Goal: Task Accomplishment & Management: Manage account settings

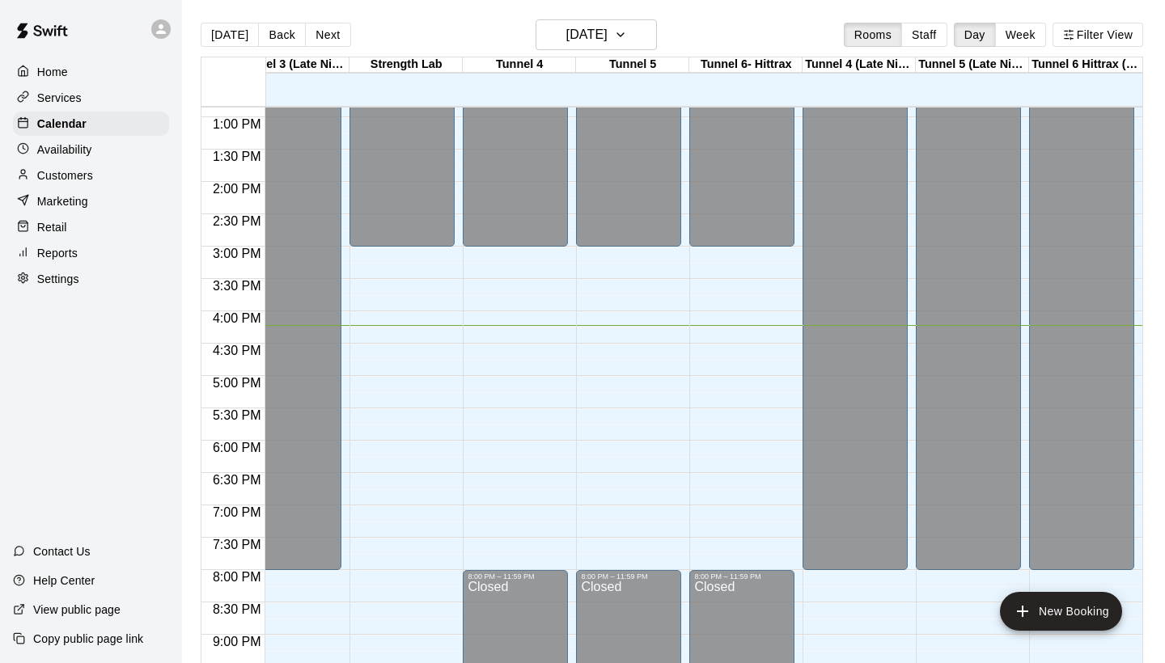
scroll to position [0, 595]
click at [608, 23] on h6 "[DATE]" at bounding box center [586, 34] width 41 height 23
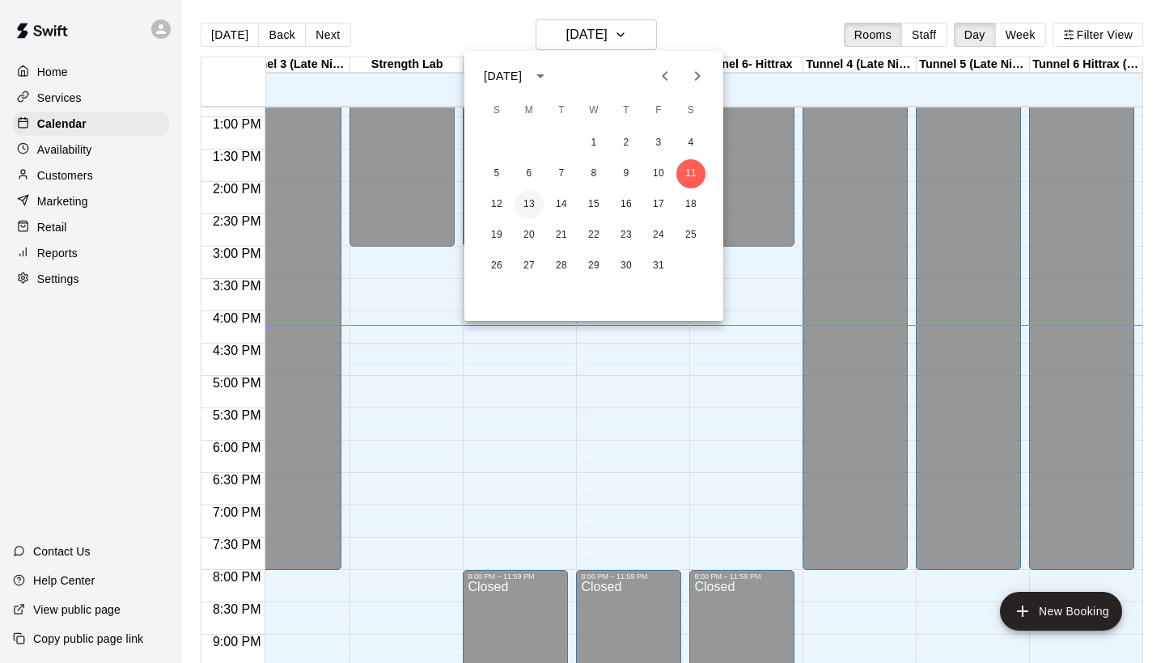
click at [542, 207] on button "13" at bounding box center [529, 204] width 29 height 29
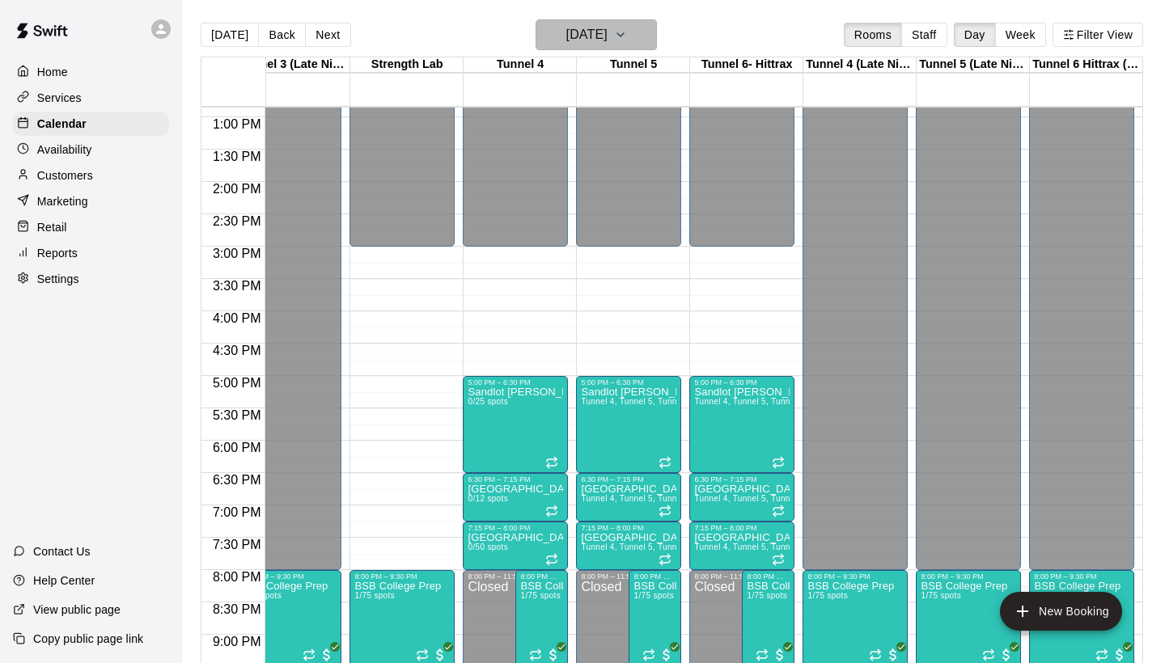
click at [574, 35] on h6 "Monday Oct 13" at bounding box center [586, 34] width 41 height 23
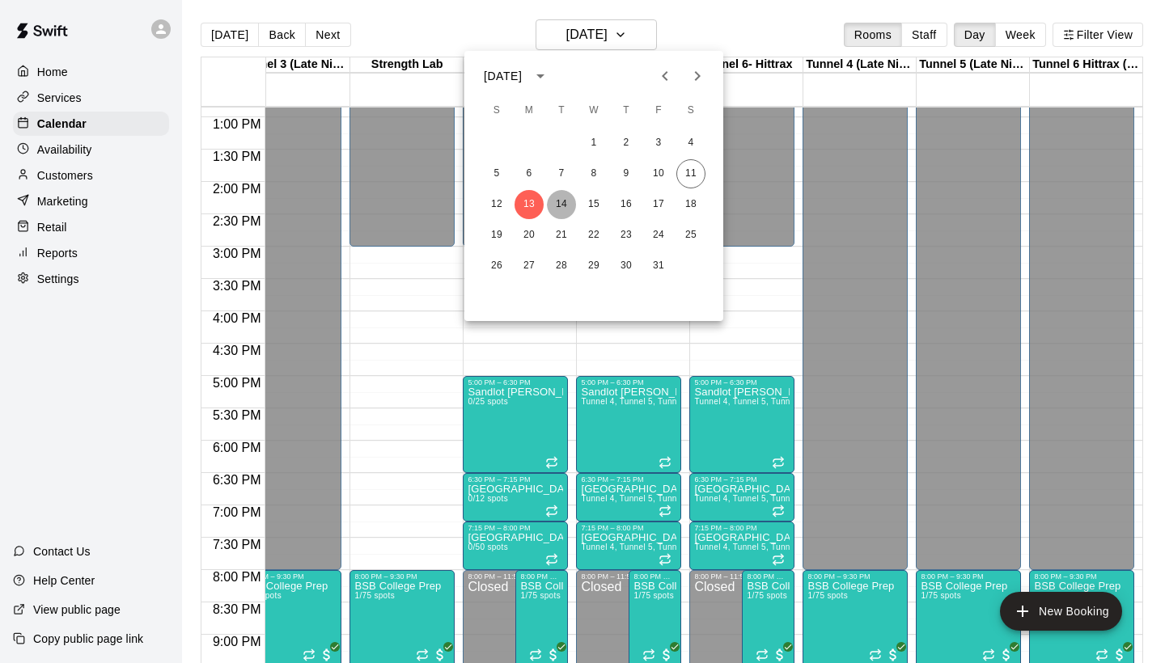
click at [566, 204] on button "14" at bounding box center [561, 204] width 29 height 29
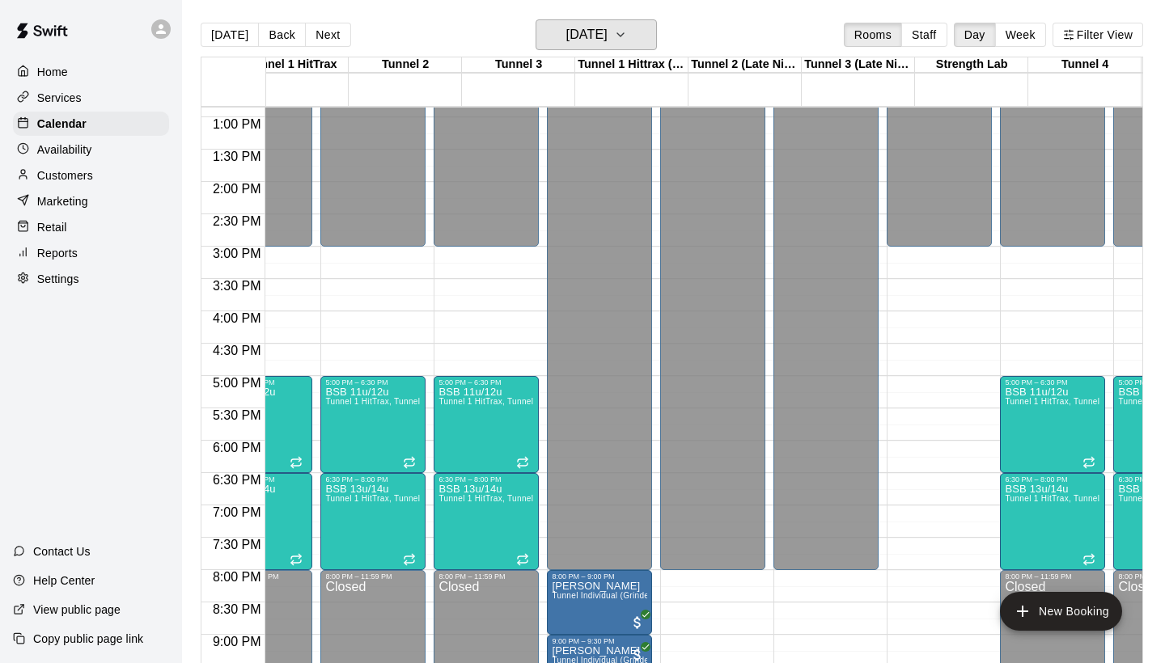
scroll to position [0, 0]
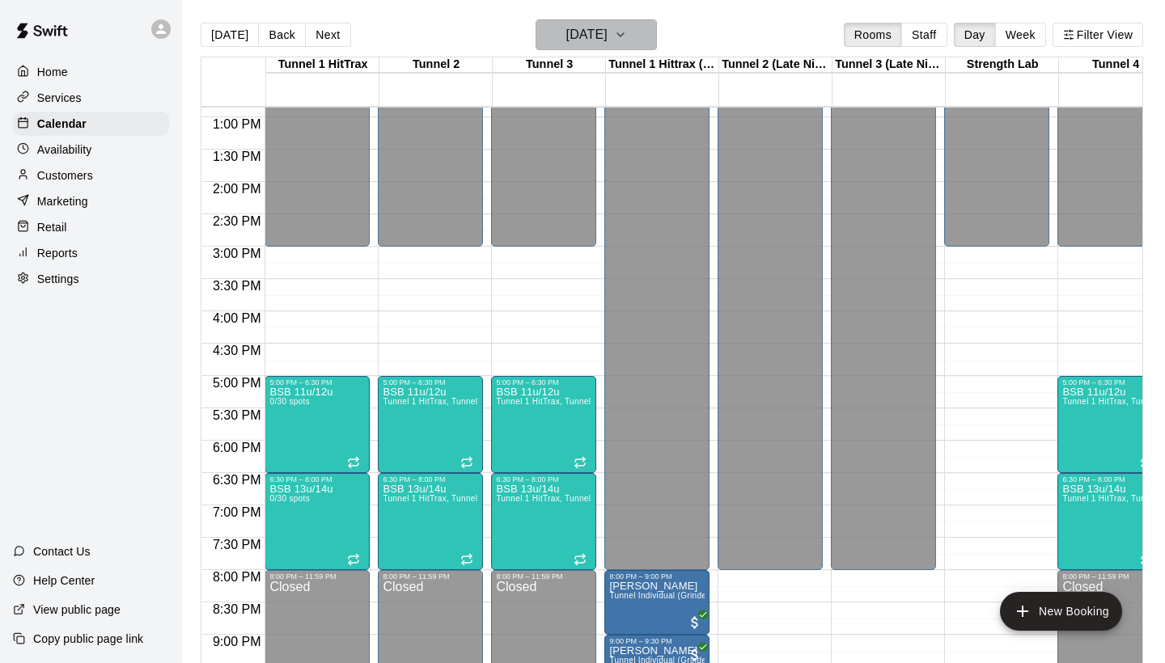
click at [603, 34] on h6 "Tuesday Oct 14" at bounding box center [586, 34] width 41 height 23
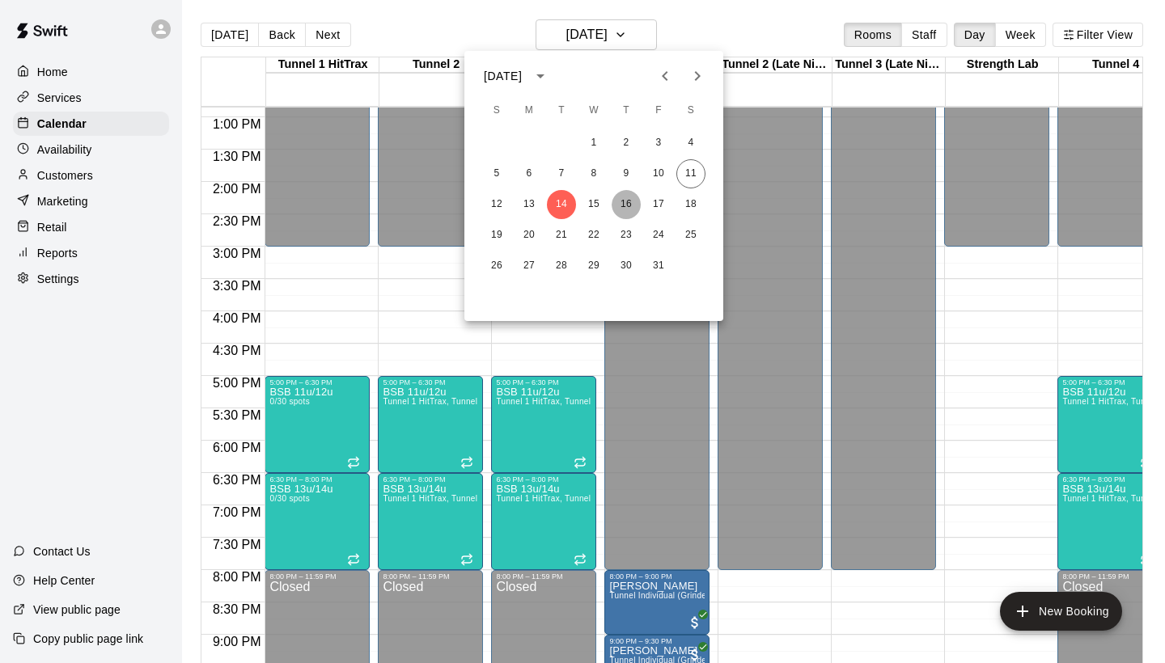
click at [625, 210] on button "16" at bounding box center [626, 204] width 29 height 29
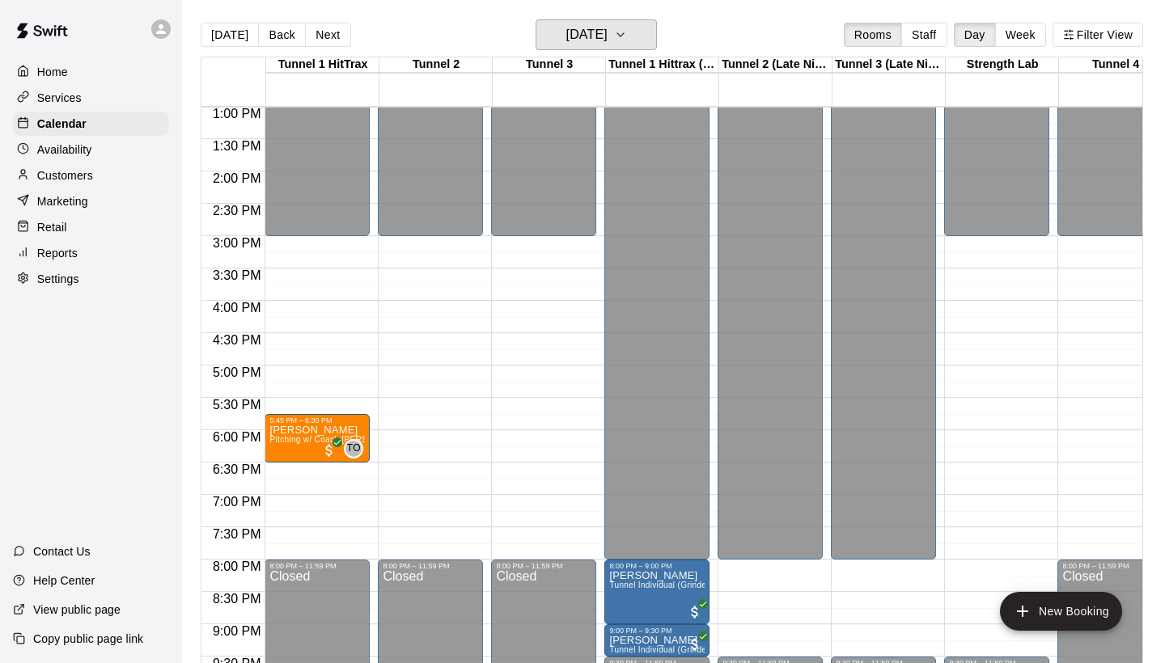
scroll to position [842, 0]
click at [248, 36] on button "[DATE]" at bounding box center [230, 35] width 58 height 24
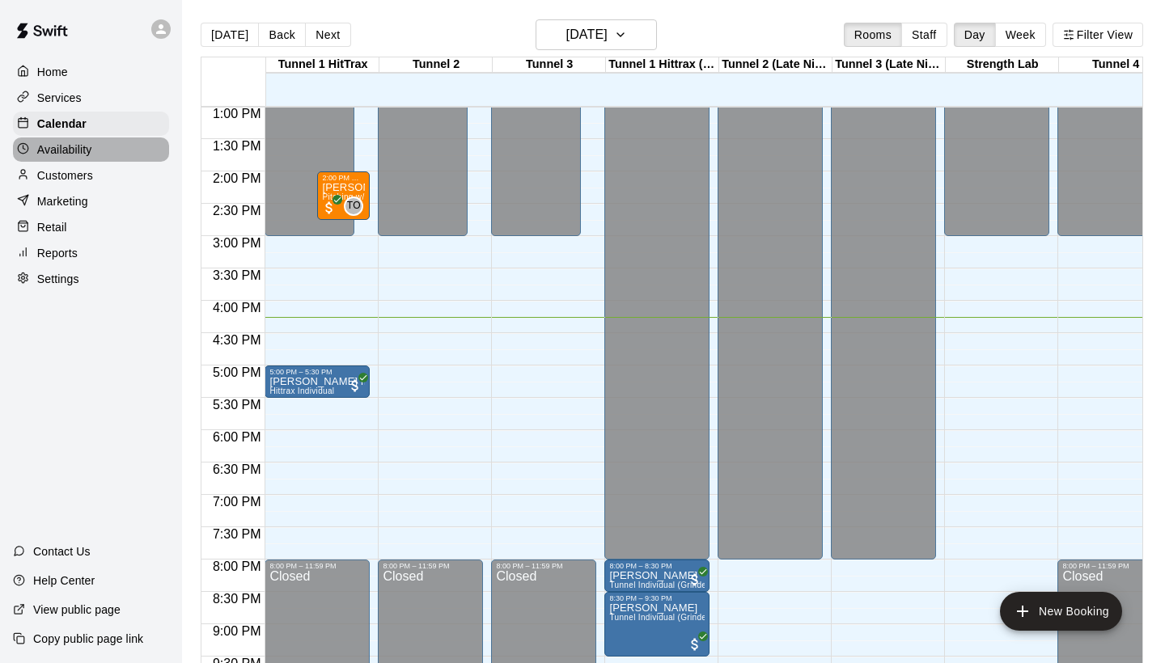
click at [85, 159] on div "Availability" at bounding box center [91, 150] width 156 height 24
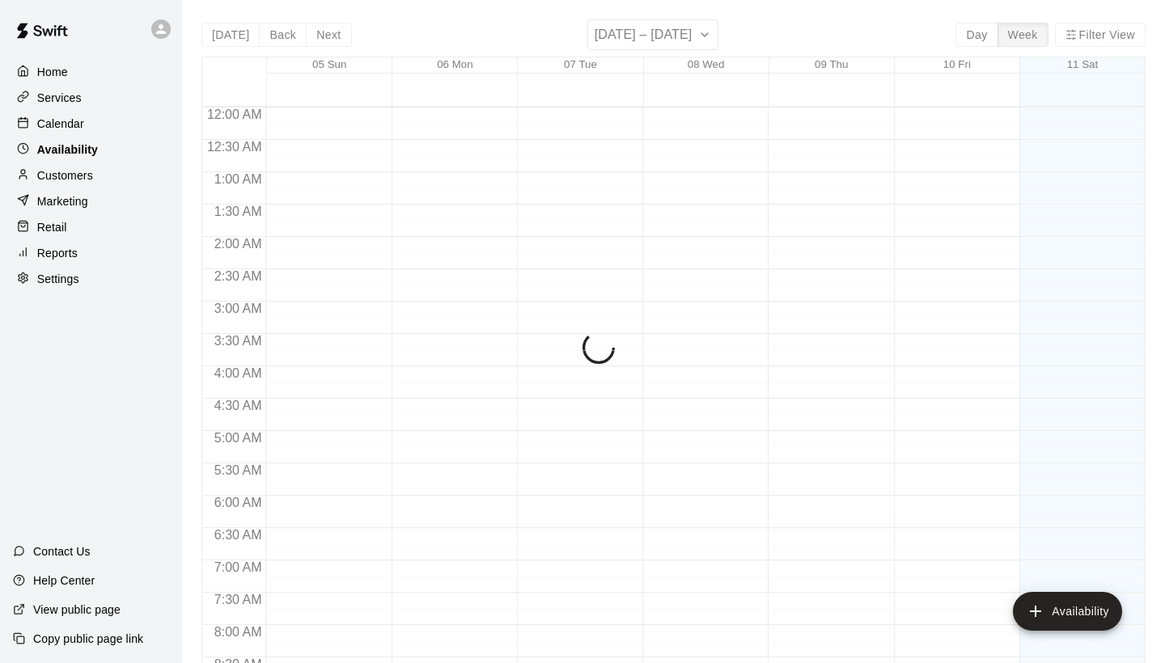
scroll to position [980, 0]
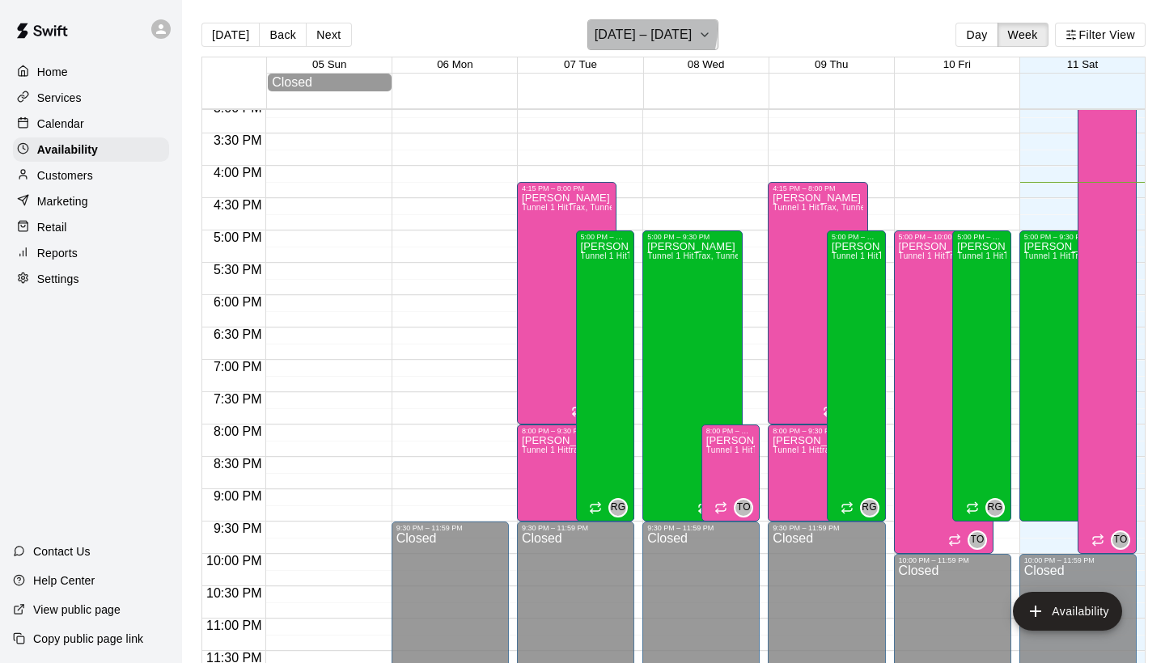
click at [638, 29] on h6 "October 05 – 11" at bounding box center [644, 34] width 98 height 23
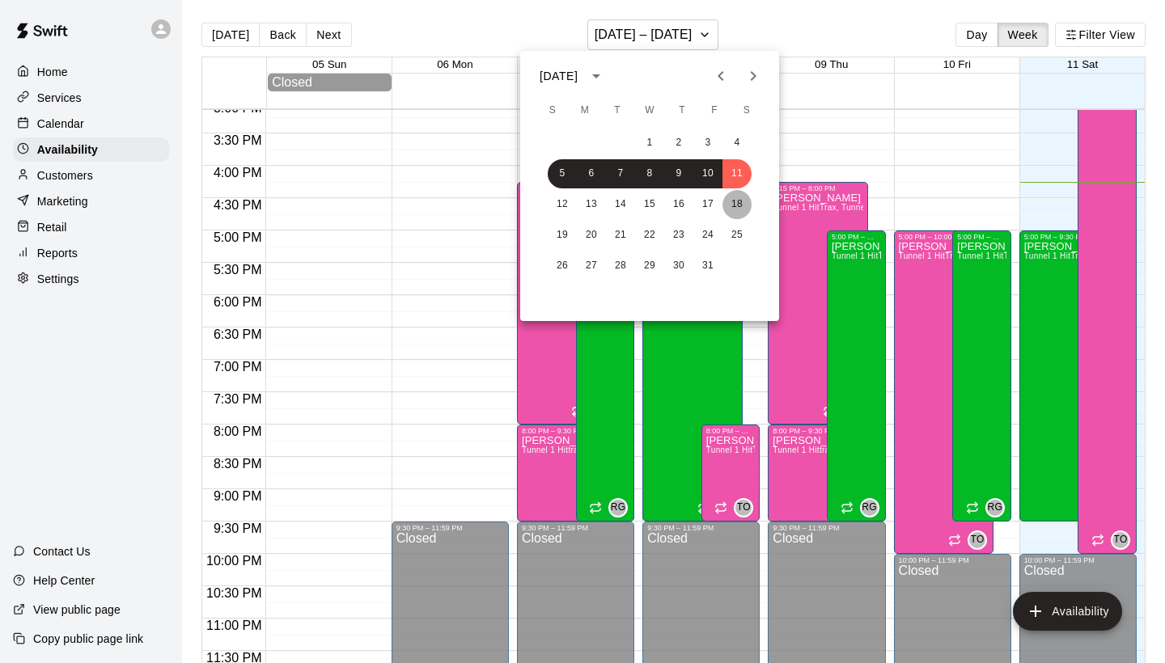
click at [738, 205] on button "18" at bounding box center [736, 204] width 29 height 29
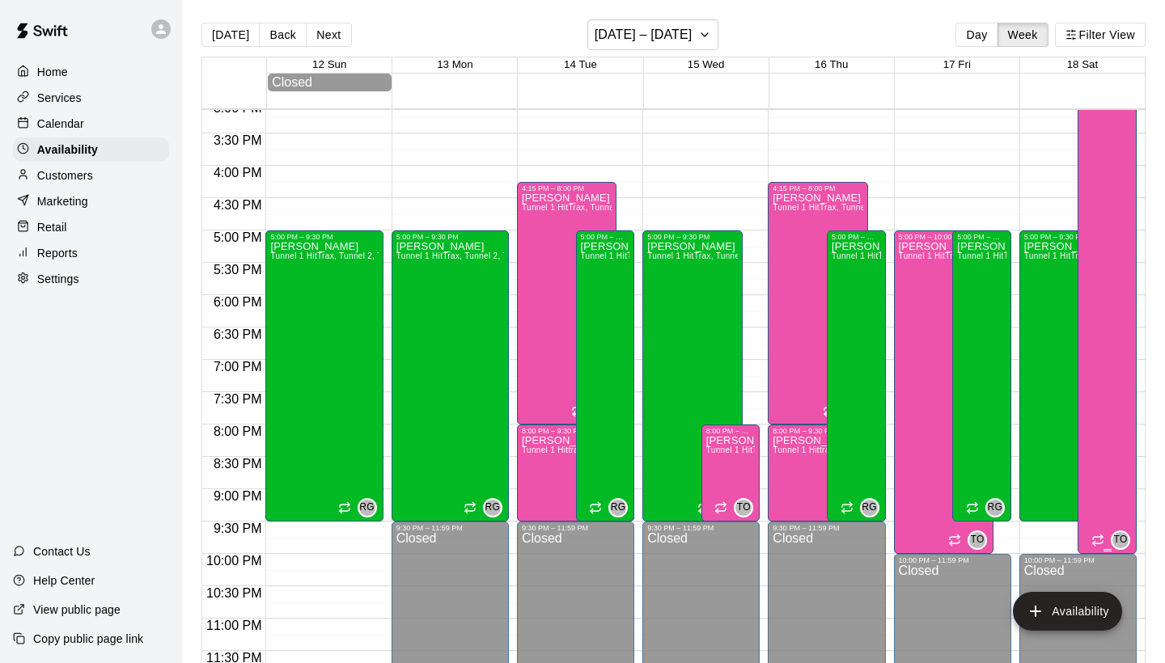
click at [1102, 220] on div "Travis Outing Jr Tunnel 1 HitTrax, Tunnel 2, Tunnel 3, Tunnel 4, Tunnel 5, Tunn…" at bounding box center [1106, 378] width 49 height 663
click at [1095, 108] on icon "delete" at bounding box center [1098, 103] width 11 height 15
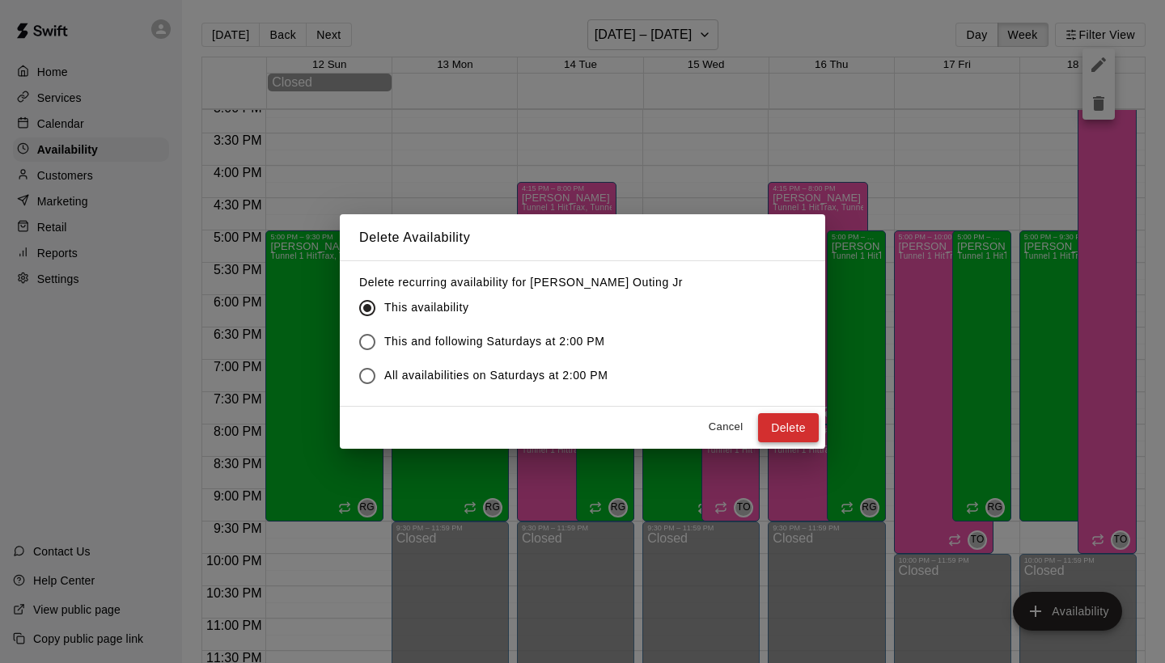
click at [791, 431] on button "Delete" at bounding box center [788, 428] width 61 height 30
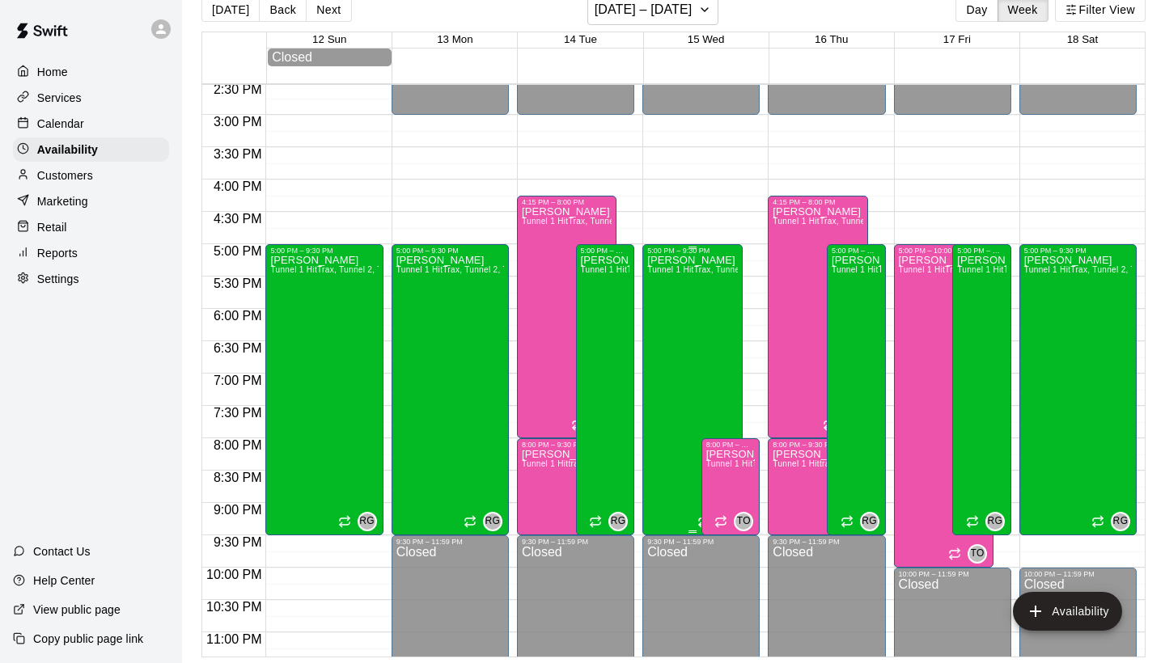
scroll to position [936, 0]
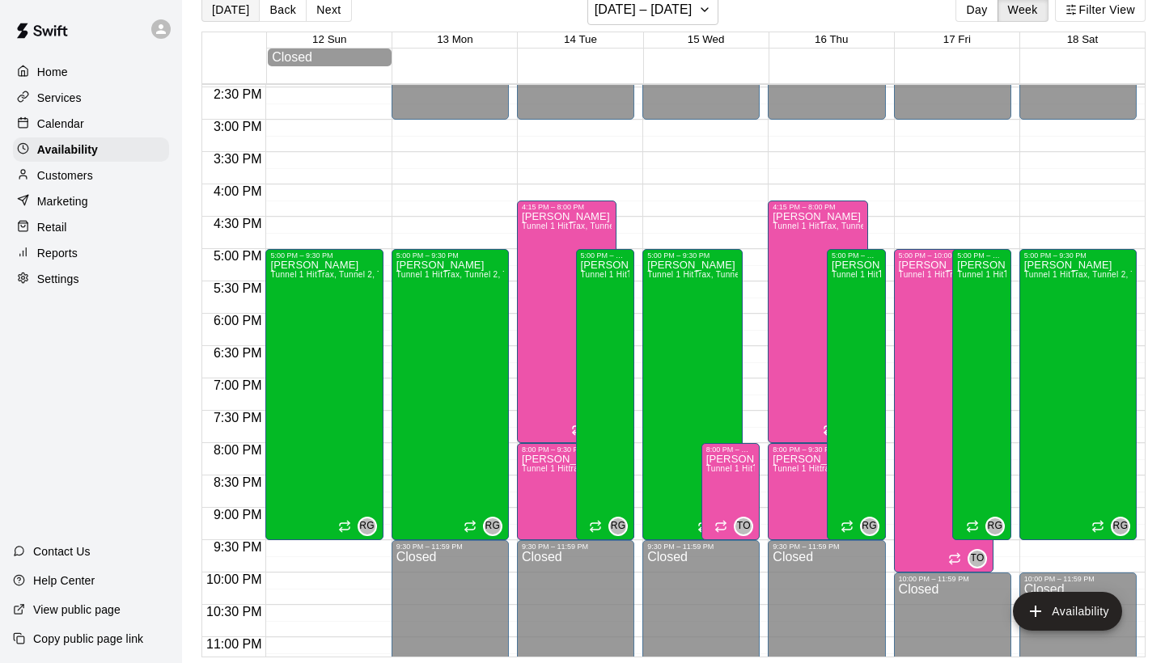
click at [235, 15] on button "[DATE]" at bounding box center [230, 10] width 58 height 24
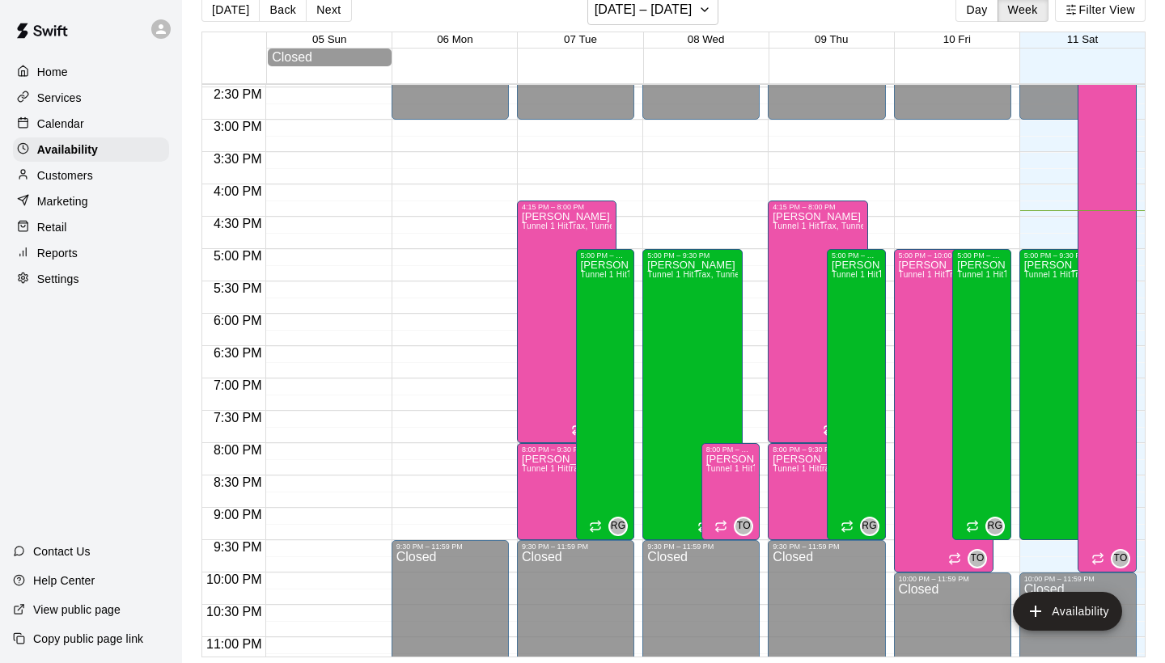
click at [115, 118] on div "Calendar" at bounding box center [91, 124] width 156 height 24
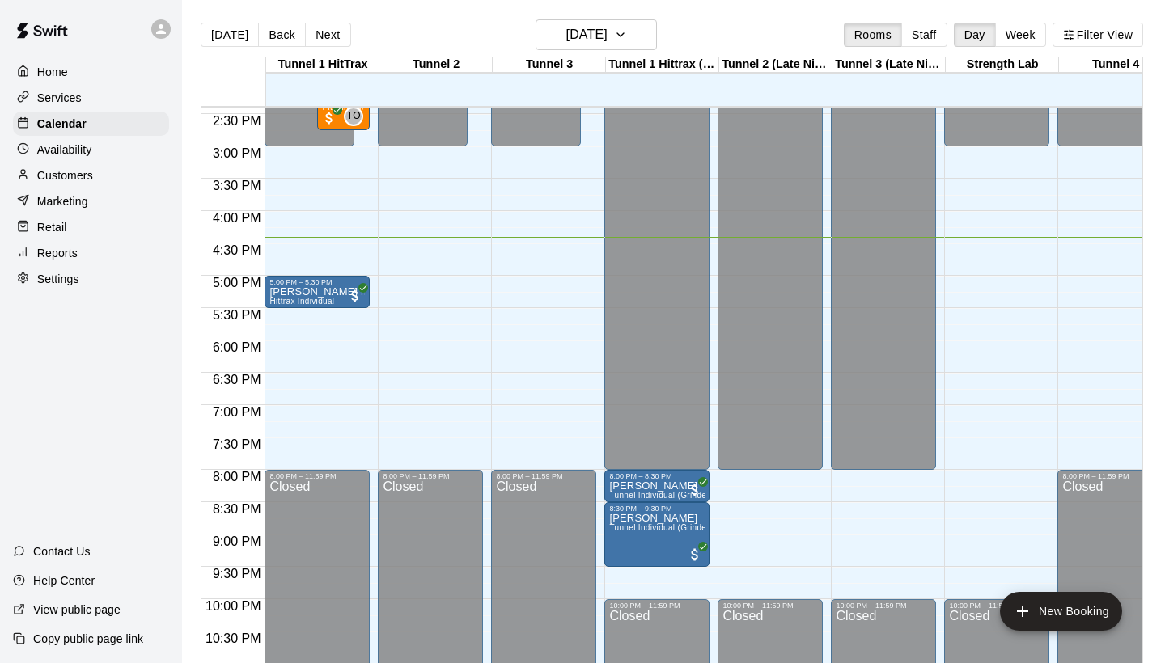
scroll to position [932, 0]
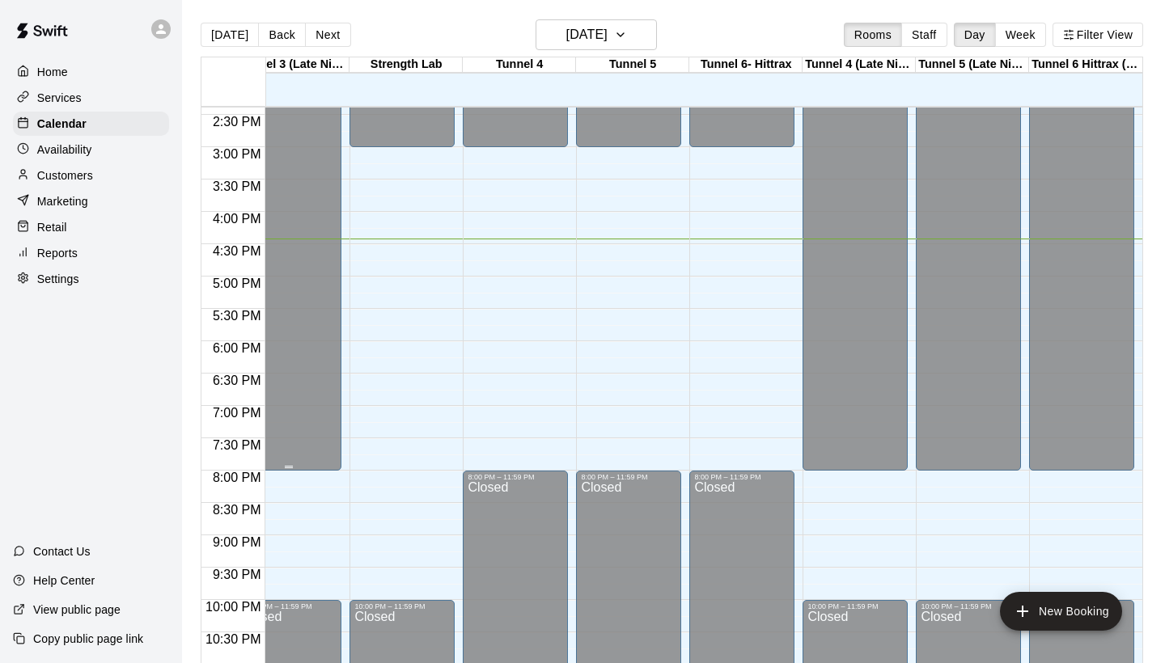
scroll to position [0, 595]
